Goal: Task Accomplishment & Management: Complete application form

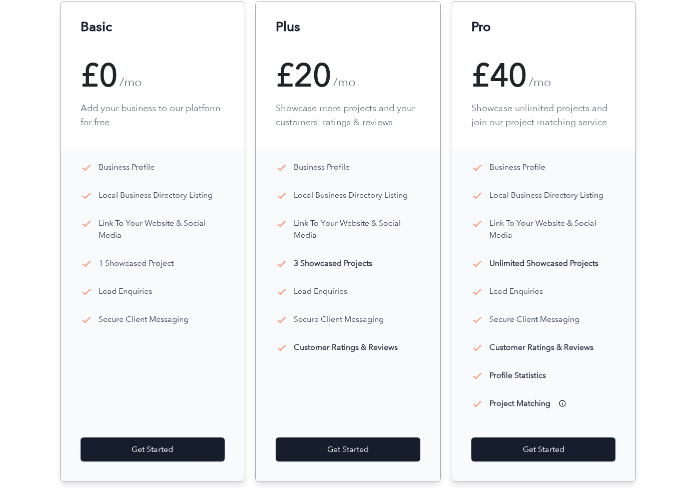
scroll to position [1977, 0]
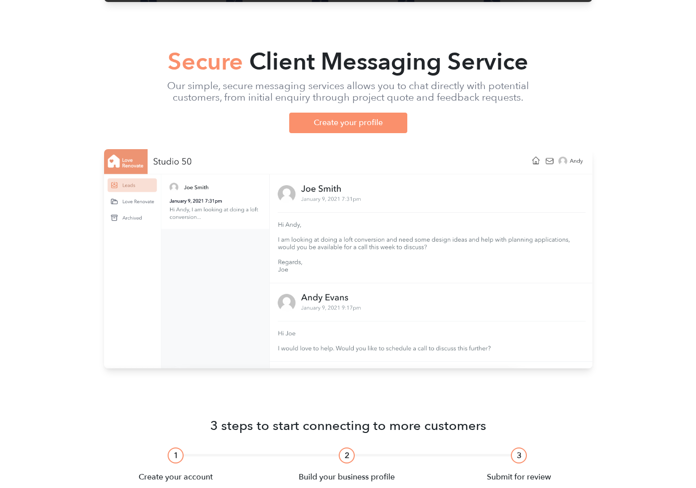
scroll to position [1238, 0]
click at [334, 122] on link "Create your profile" at bounding box center [348, 123] width 118 height 20
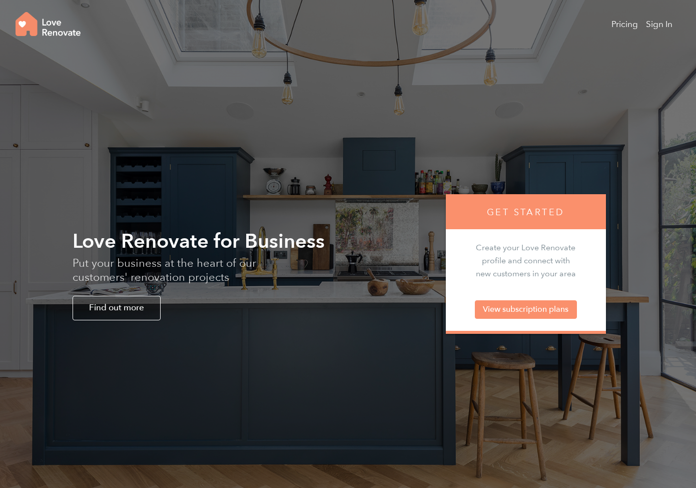
click at [28, 29] on img at bounding box center [48, 24] width 65 height 24
click at [26, 24] on img at bounding box center [48, 24] width 65 height 24
